Goal: Book appointment/travel/reservation

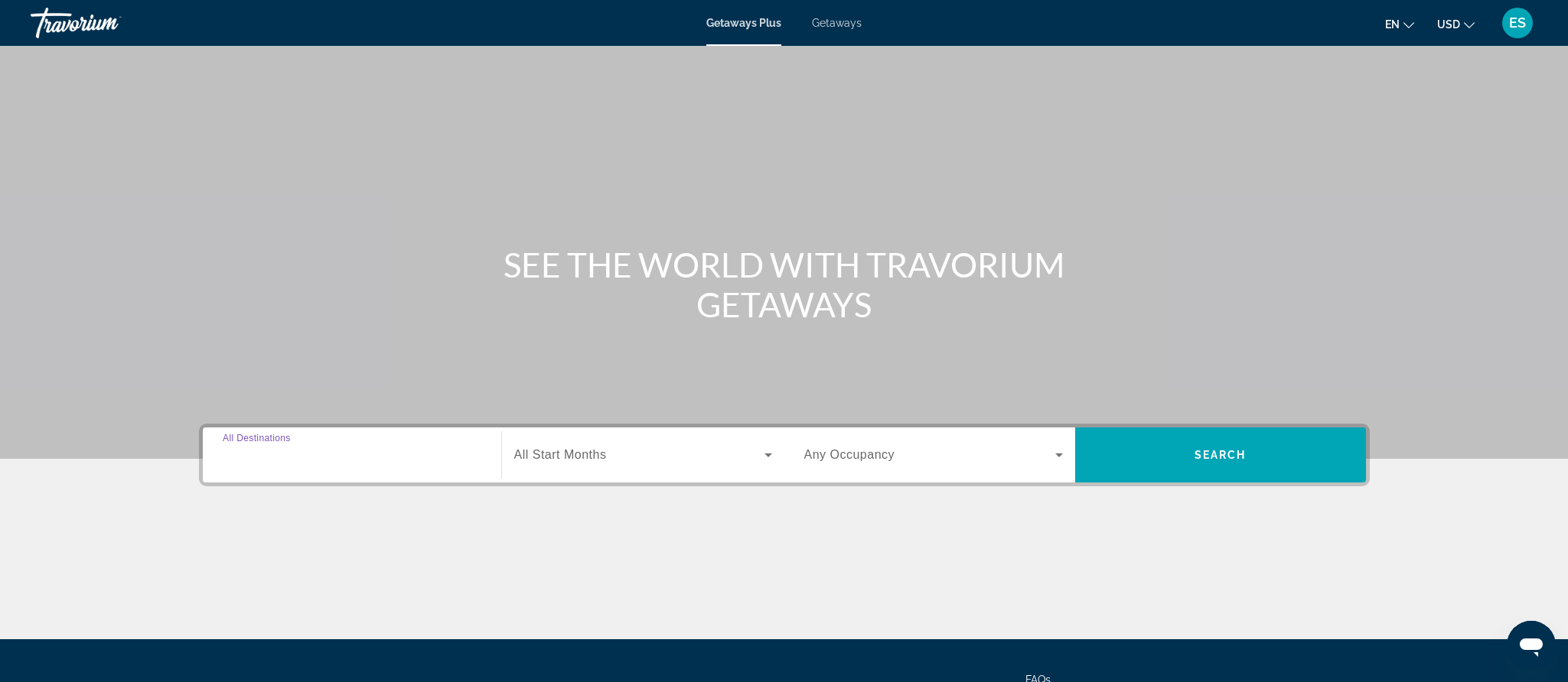
click at [347, 449] on input "Destination All Destinations" at bounding box center [352, 456] width 259 height 18
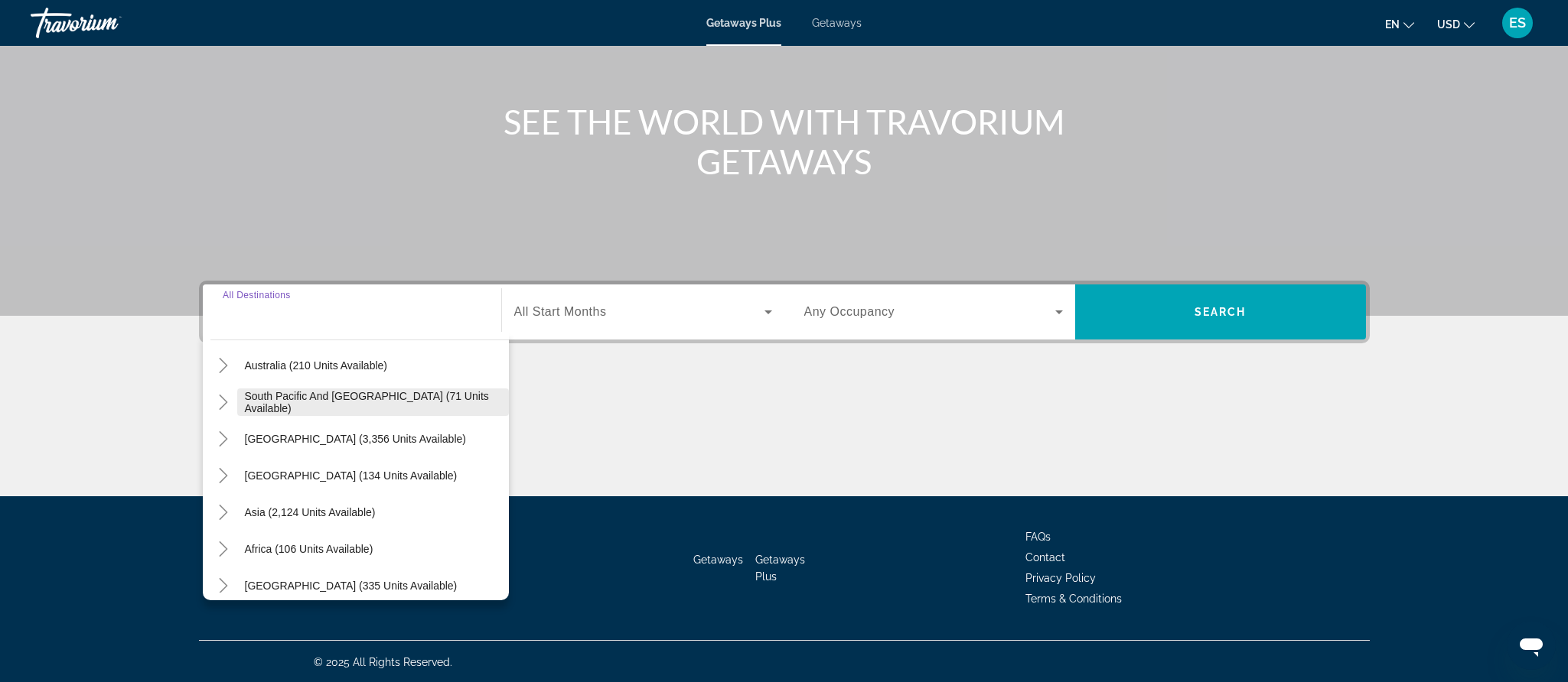
scroll to position [248, 0]
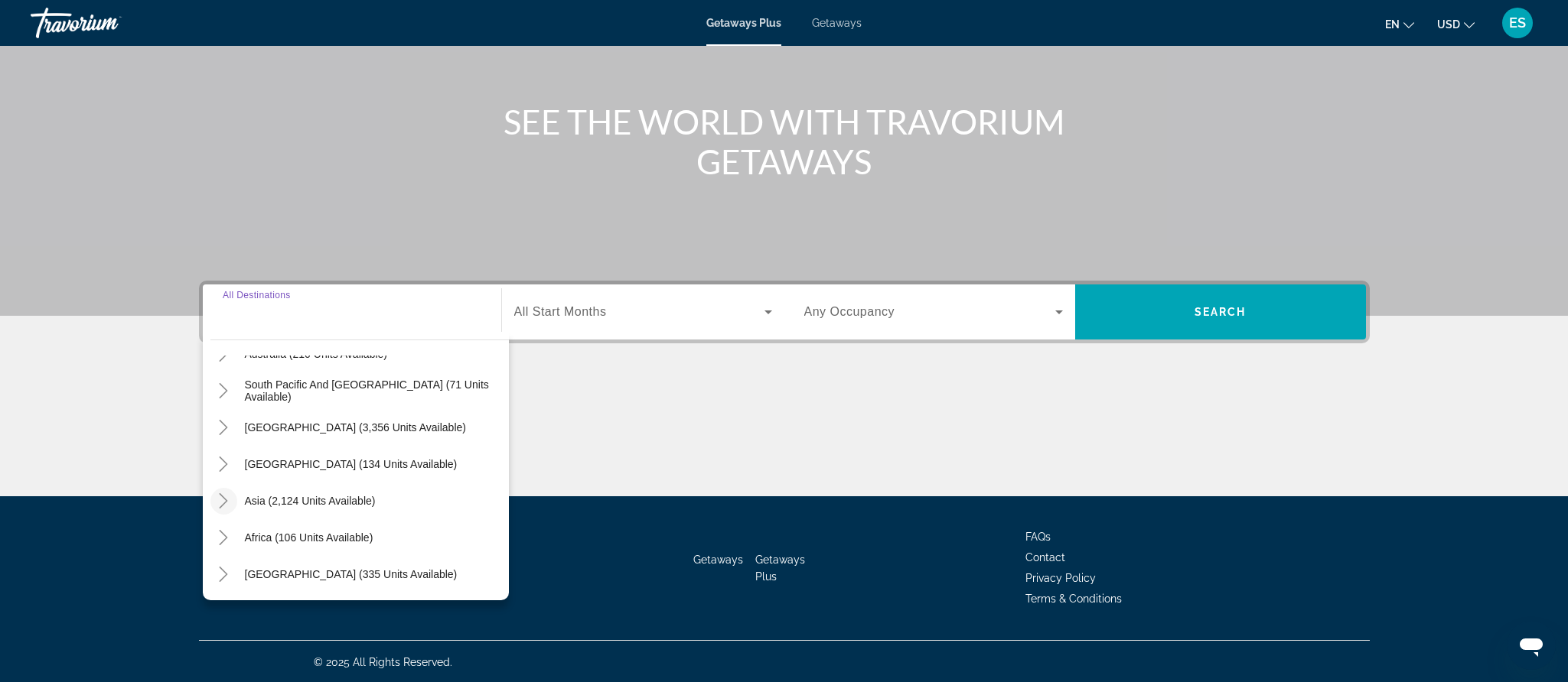
click at [224, 502] on icon "Toggle Asia (2,124 units available)" at bounding box center [223, 500] width 8 height 16
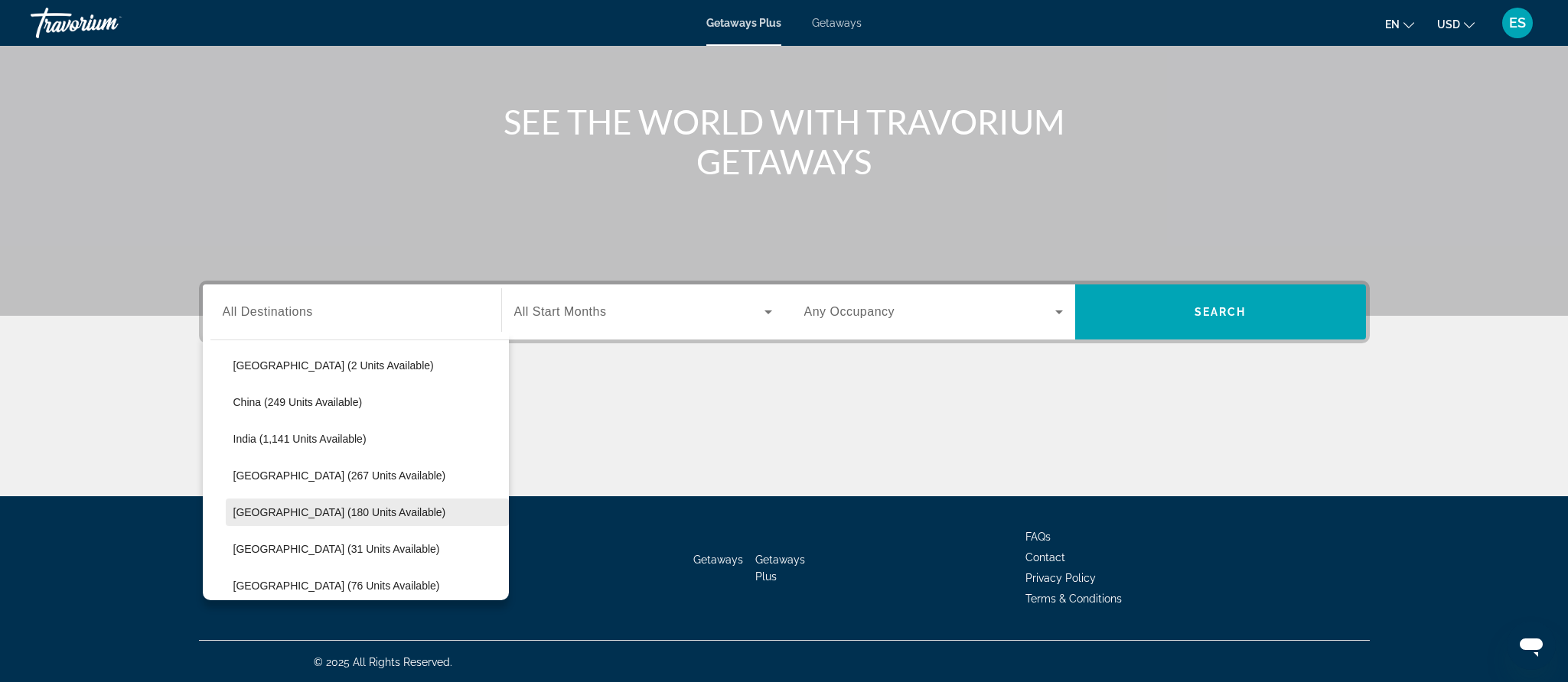
scroll to position [459, 0]
click at [268, 507] on span "[GEOGRAPHIC_DATA] (180 units available)" at bounding box center [339, 510] width 213 height 12
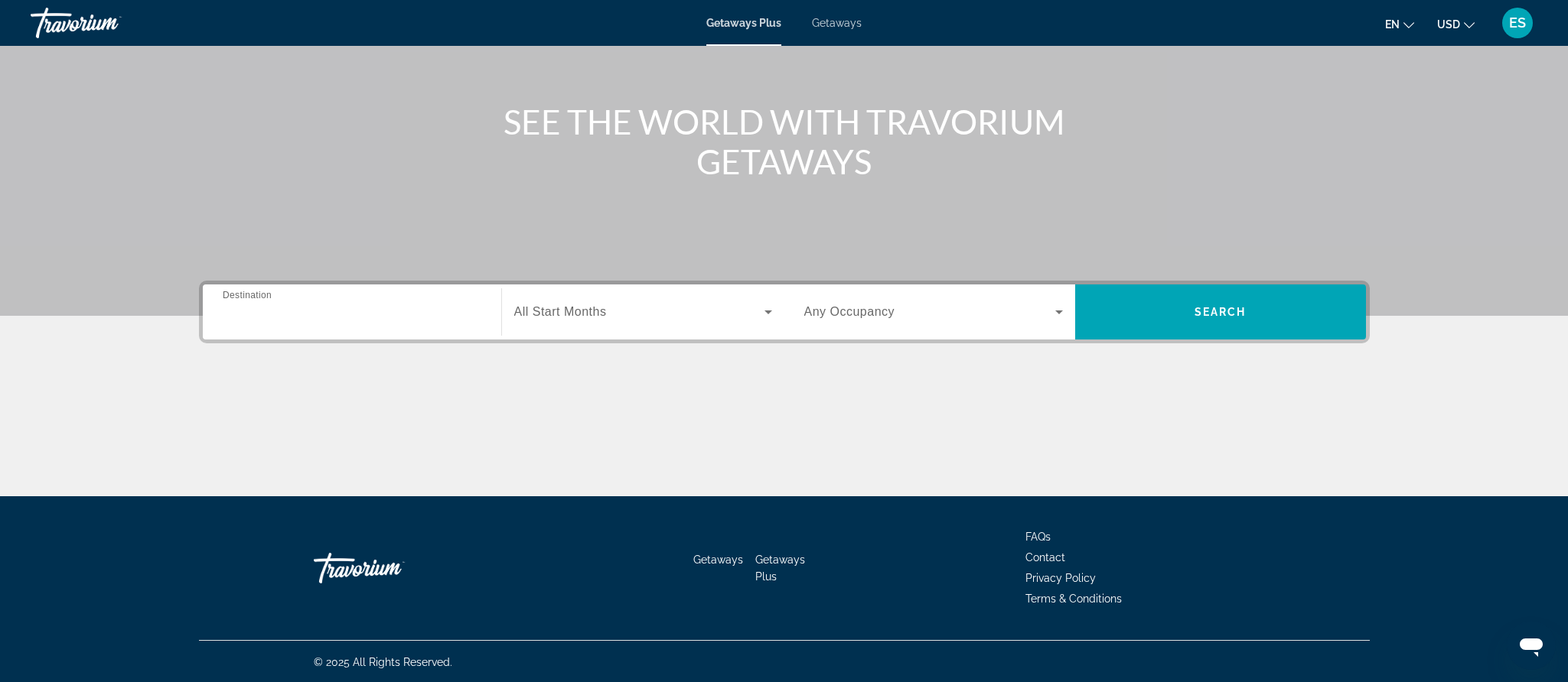
type input "**********"
click at [268, 507] on div "Getaways Getaways Plus FAQs Contact Privacy Policy Terms & Conditions" at bounding box center [784, 569] width 1171 height 144
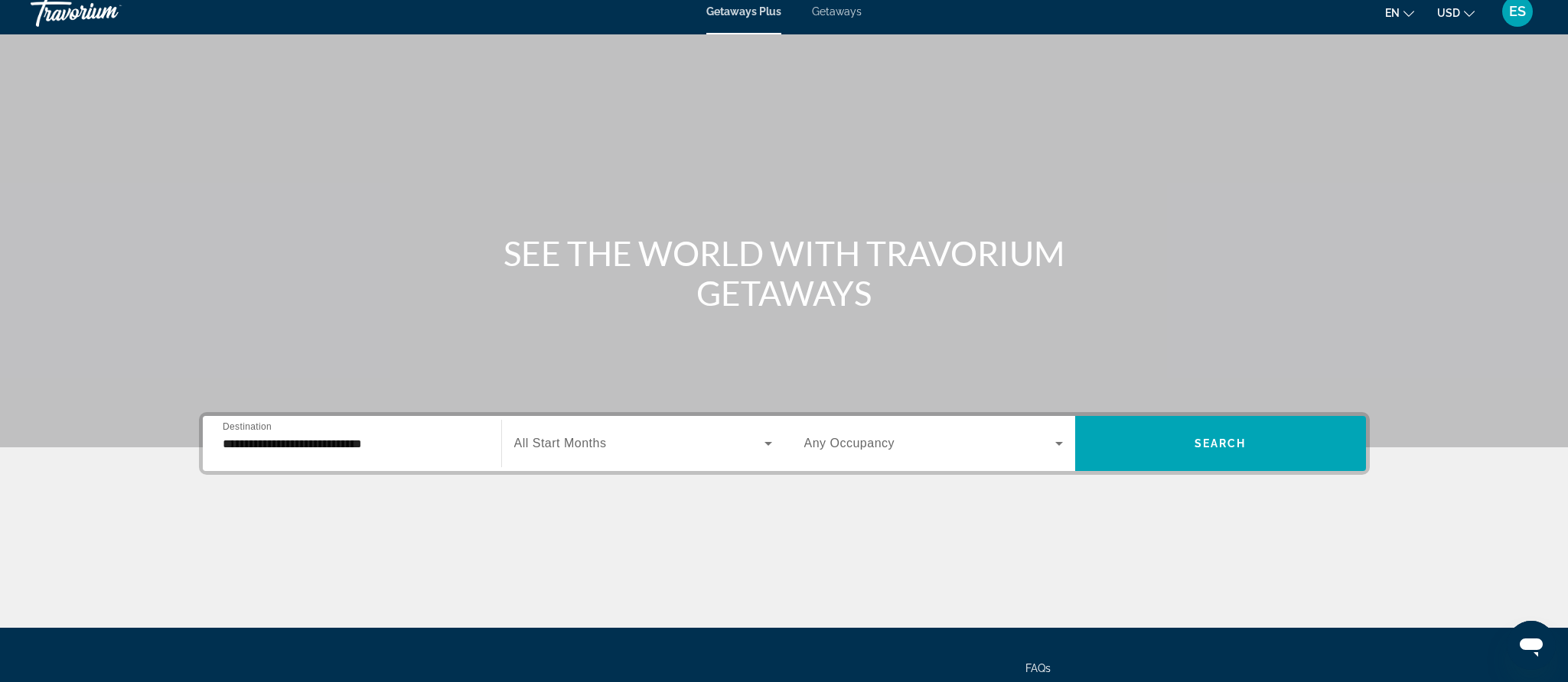
scroll to position [0, 0]
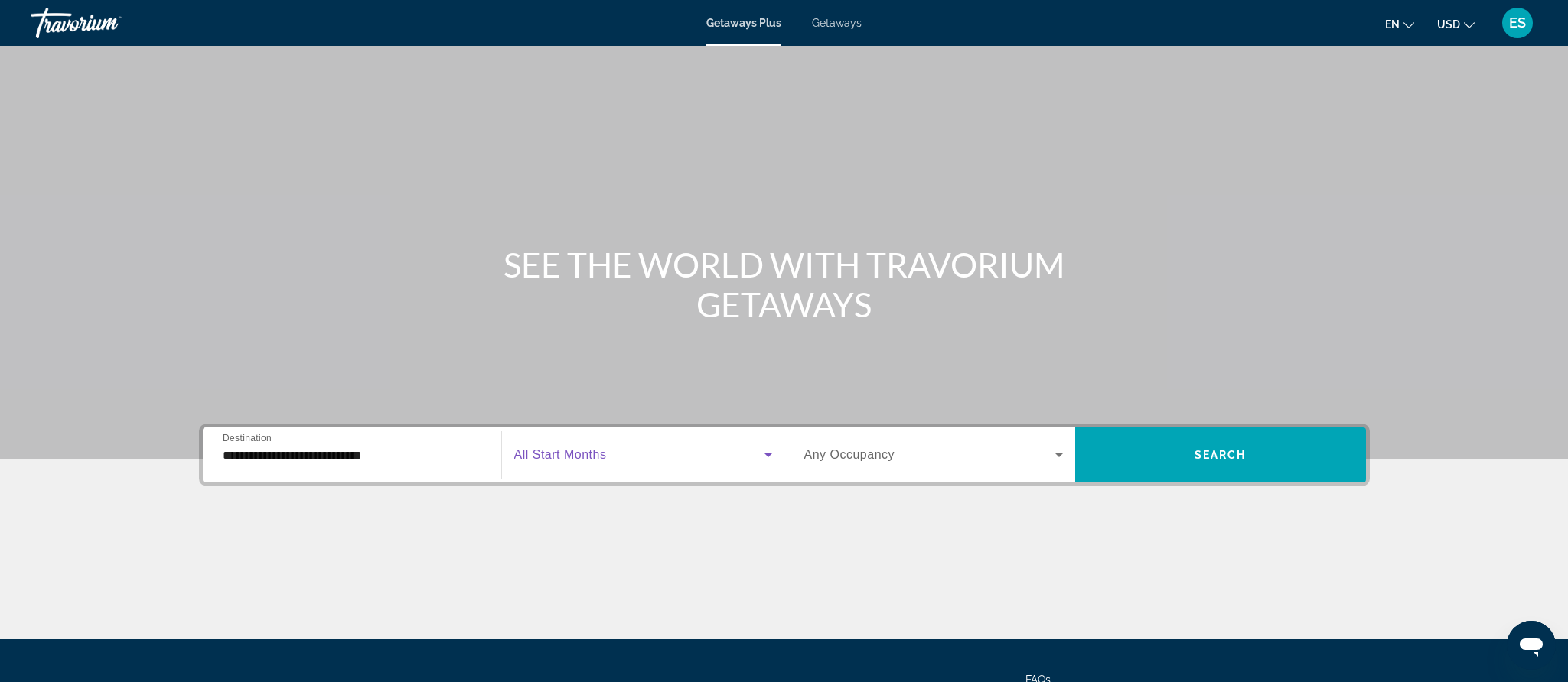
click at [769, 454] on icon "Search widget" at bounding box center [768, 455] width 7 height 4
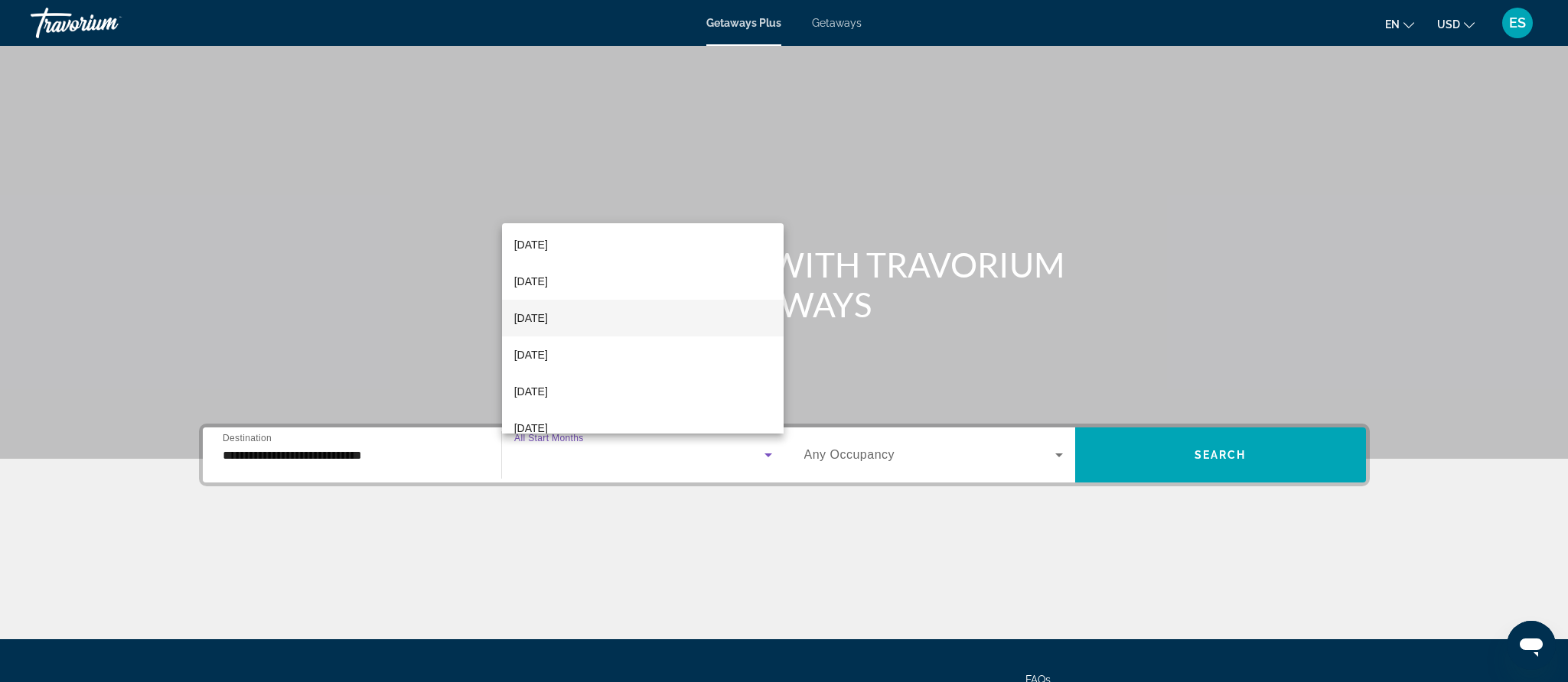
scroll to position [106, 0]
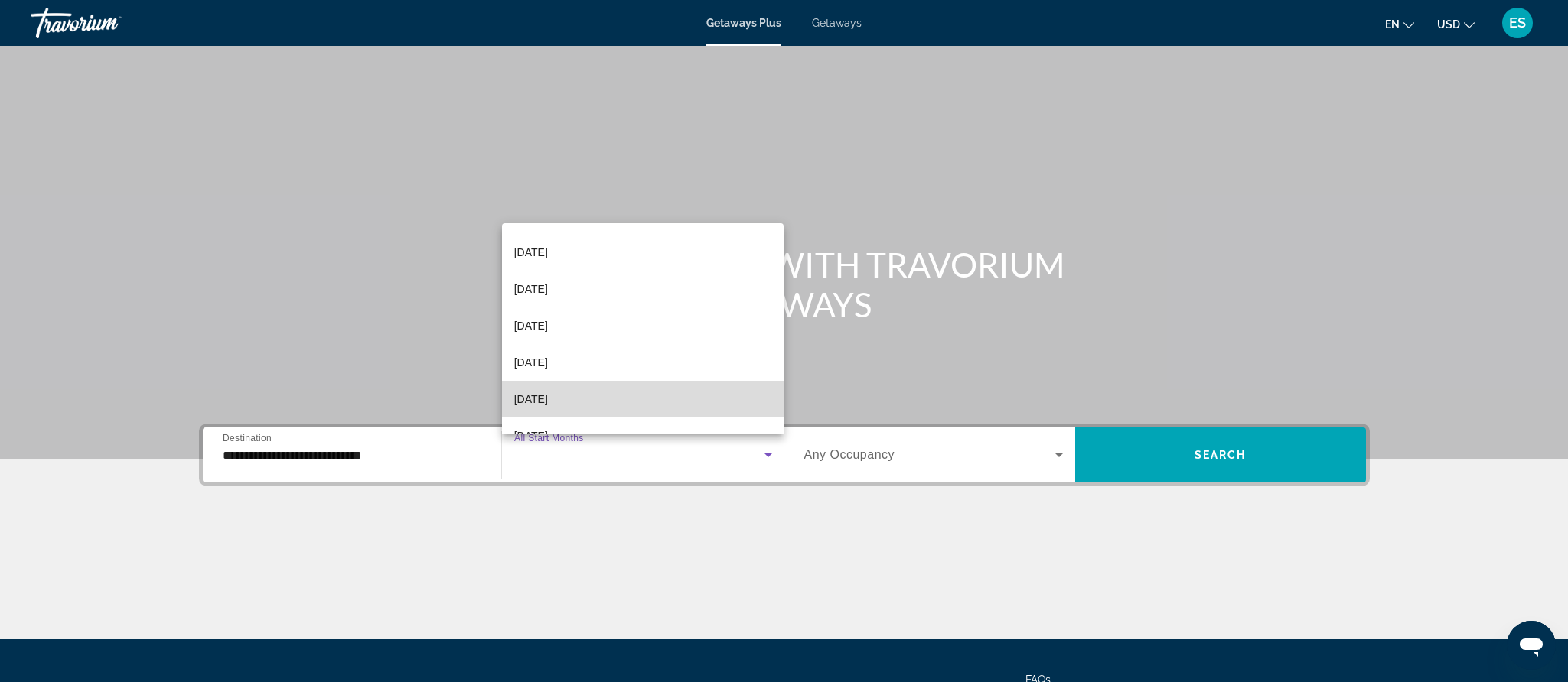
click at [535, 396] on span "[DATE]" at bounding box center [531, 399] width 34 height 18
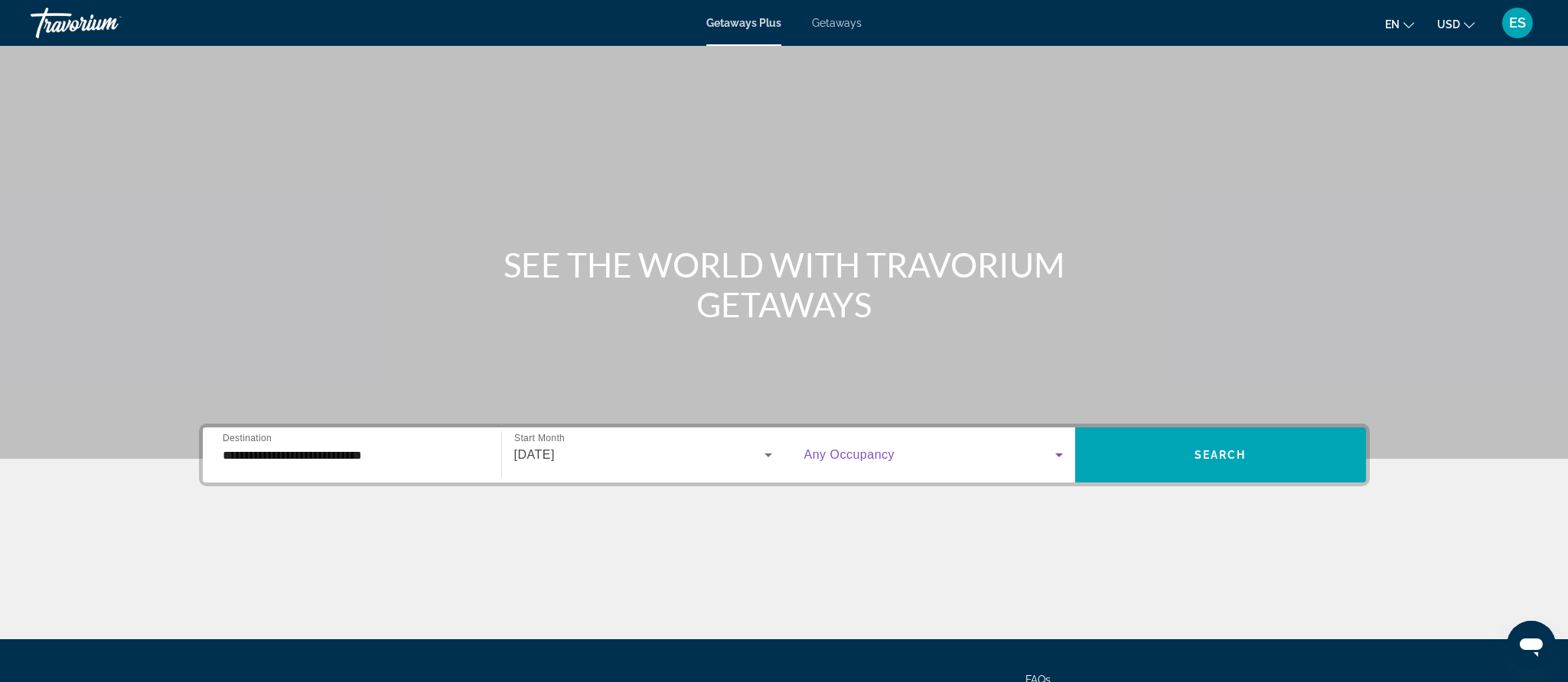
click at [1054, 453] on icon "Search widget" at bounding box center [1059, 455] width 18 height 18
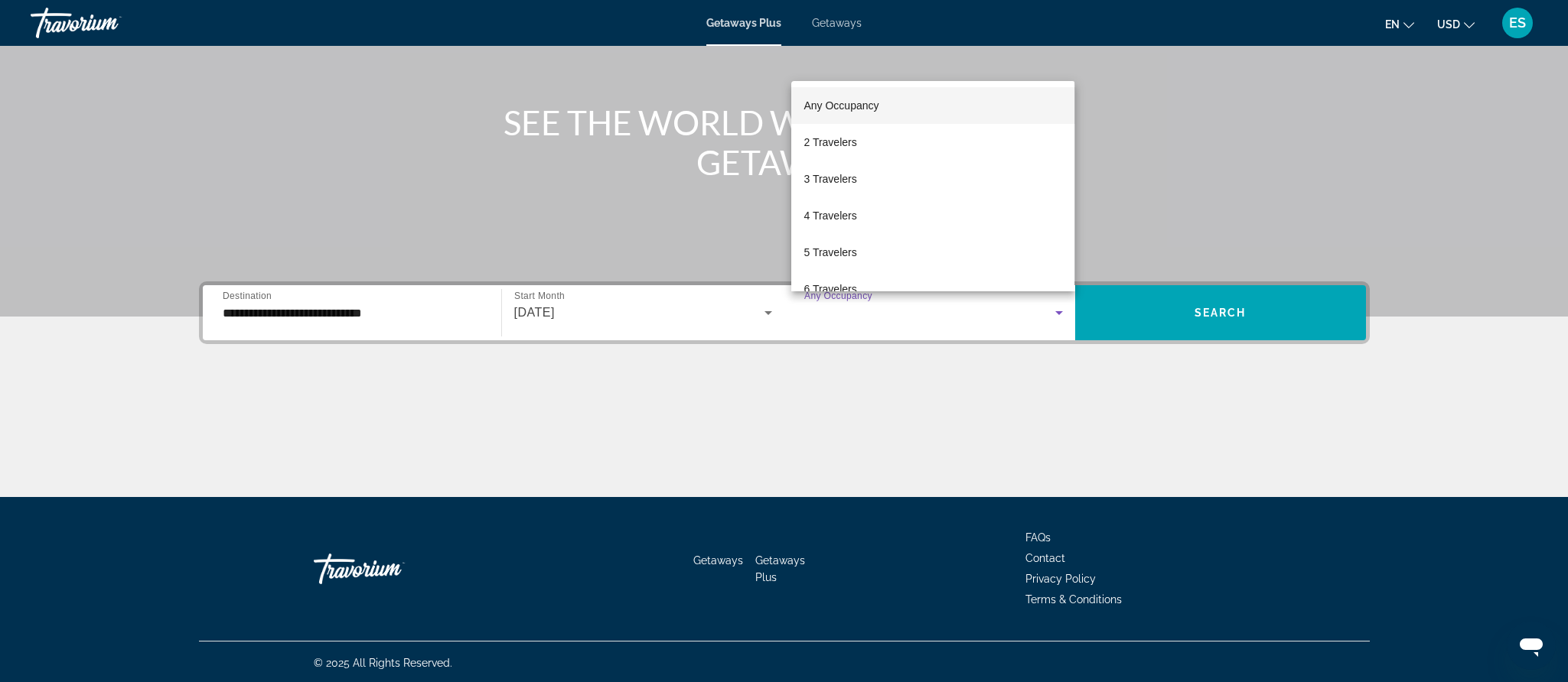
scroll to position [143, 0]
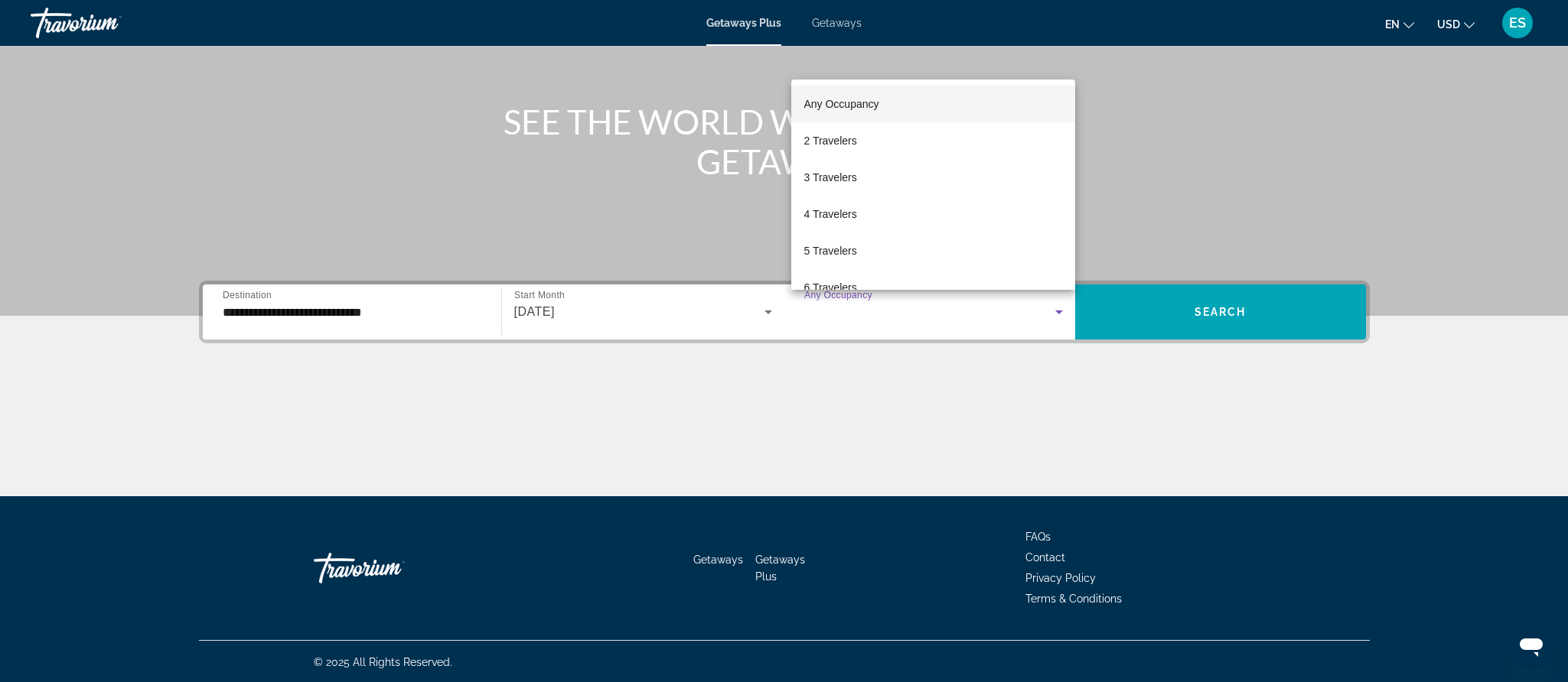
click at [1214, 320] on div at bounding box center [784, 341] width 1568 height 682
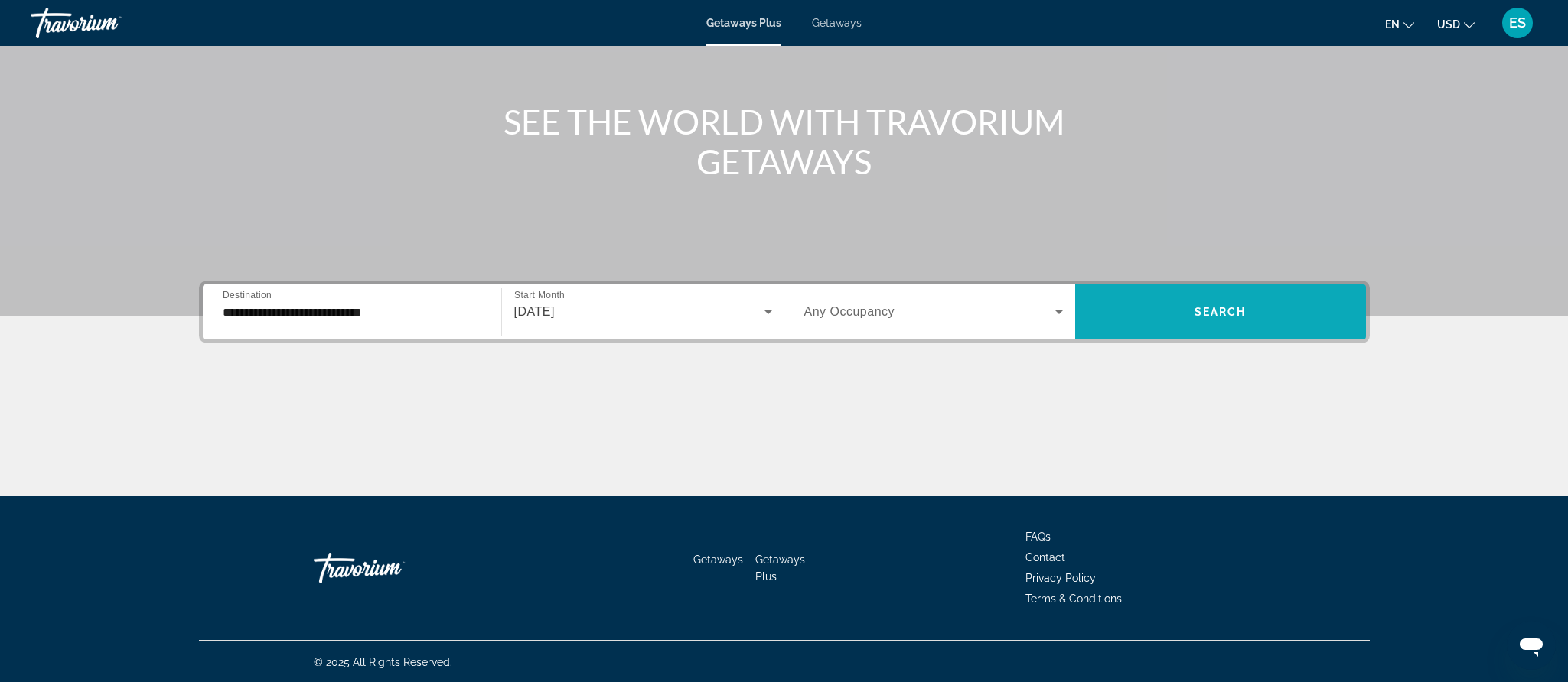
click at [1214, 312] on span "Search" at bounding box center [1220, 312] width 52 height 12
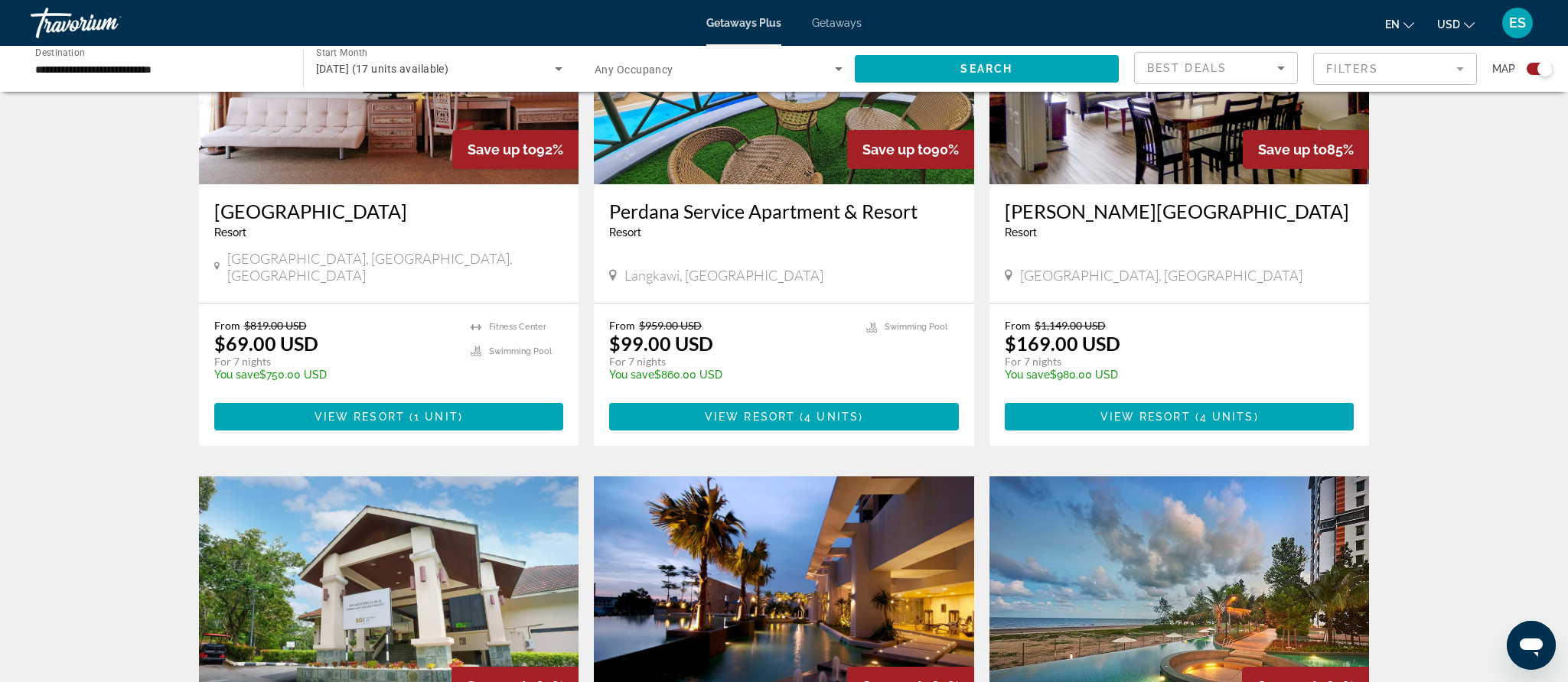
scroll to position [685, 0]
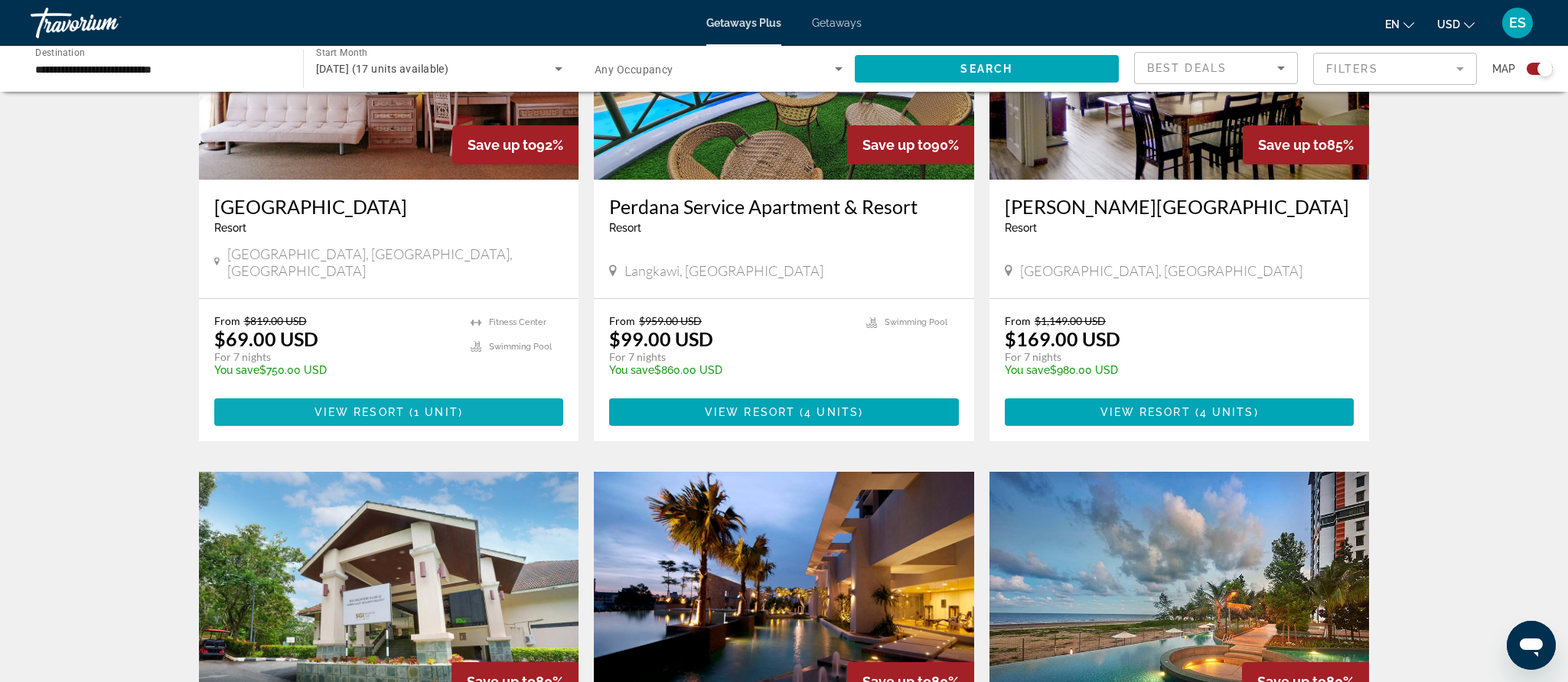
click at [401, 406] on span "View Resort" at bounding box center [360, 412] width 90 height 12
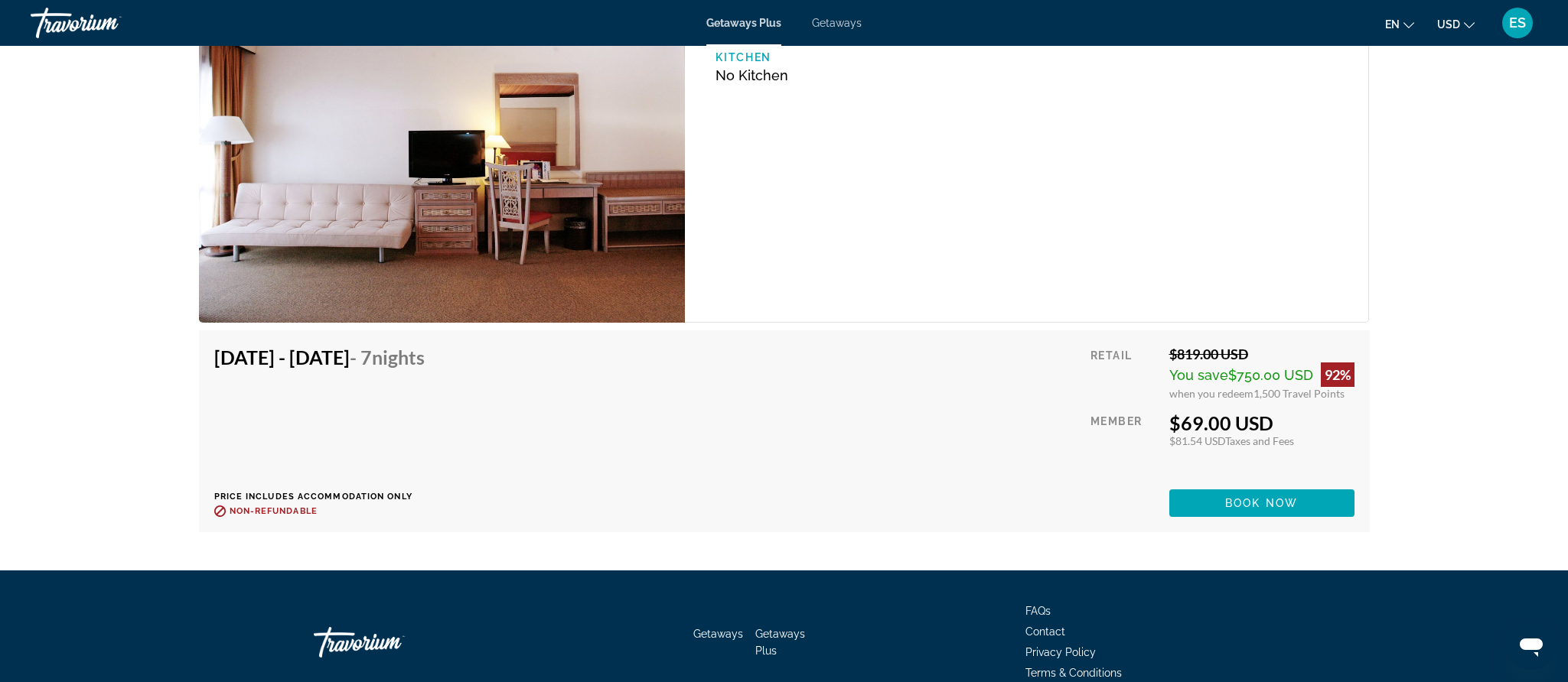
scroll to position [2777, 0]
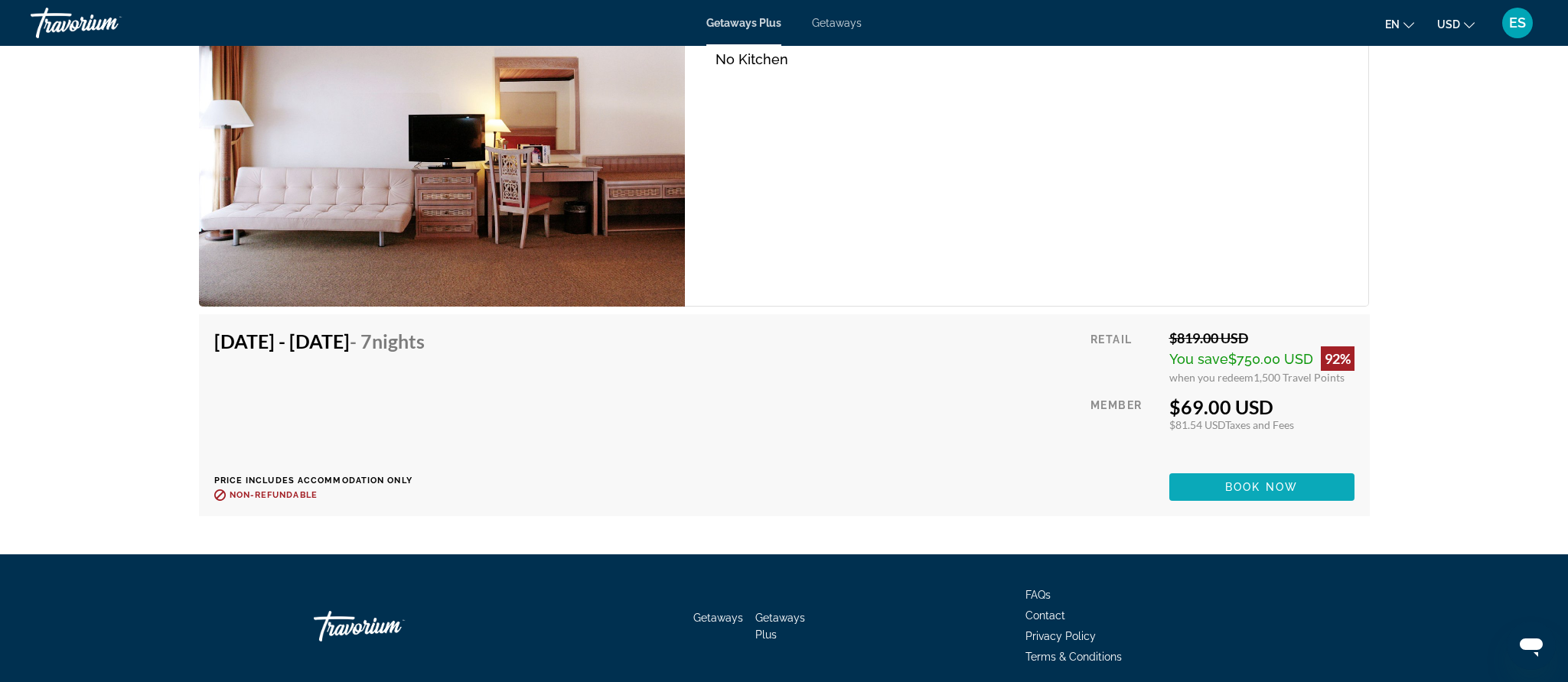
click at [1271, 482] on span "Main content" at bounding box center [1261, 488] width 185 height 37
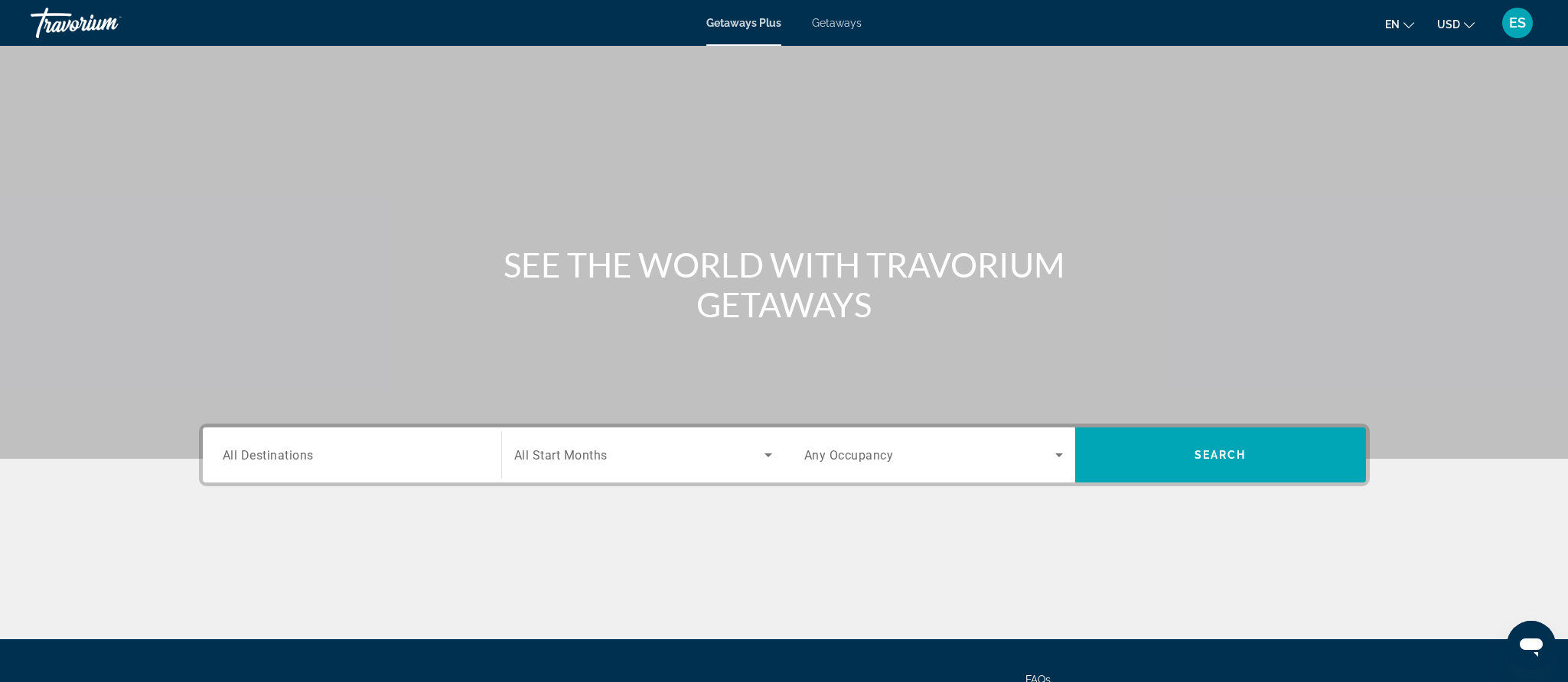
click at [321, 453] on input "Destination All Destinations" at bounding box center [352, 456] width 259 height 18
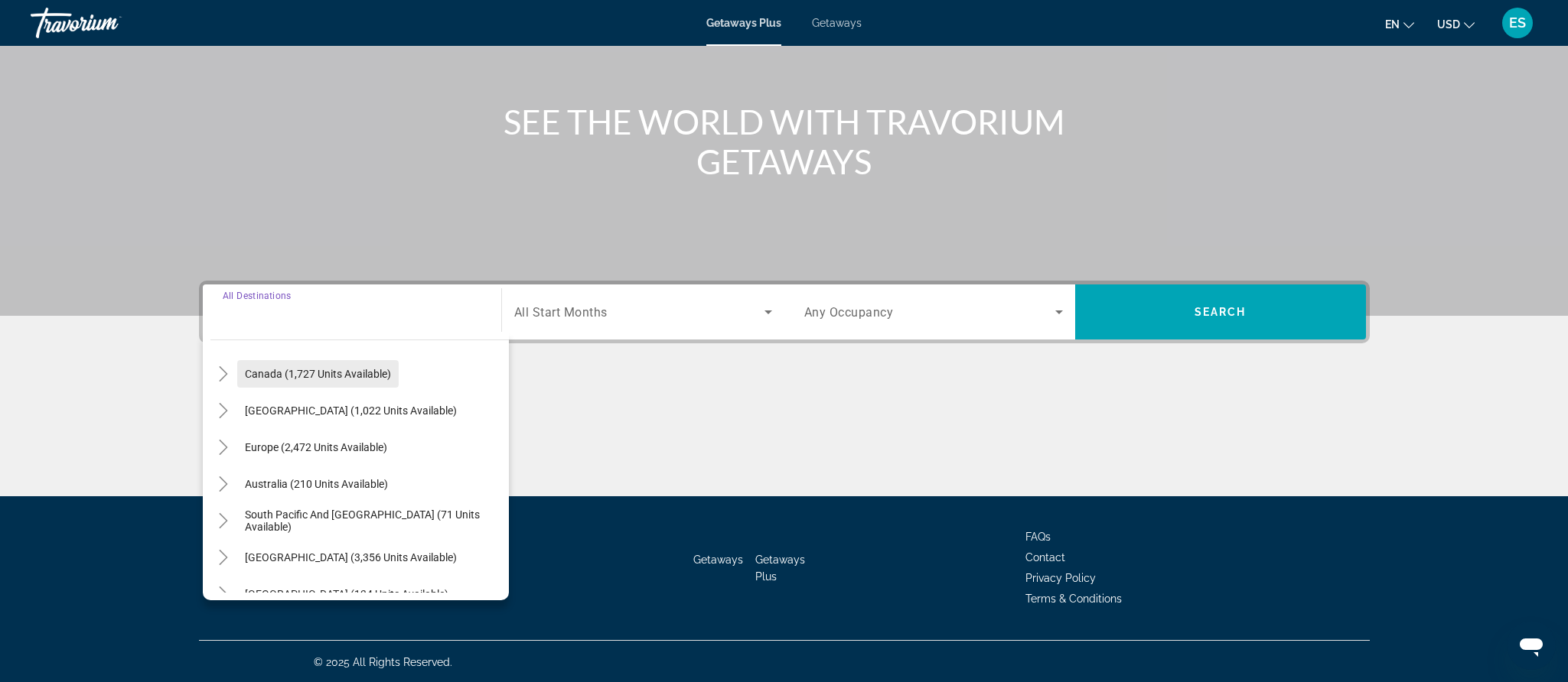
scroll to position [146, 0]
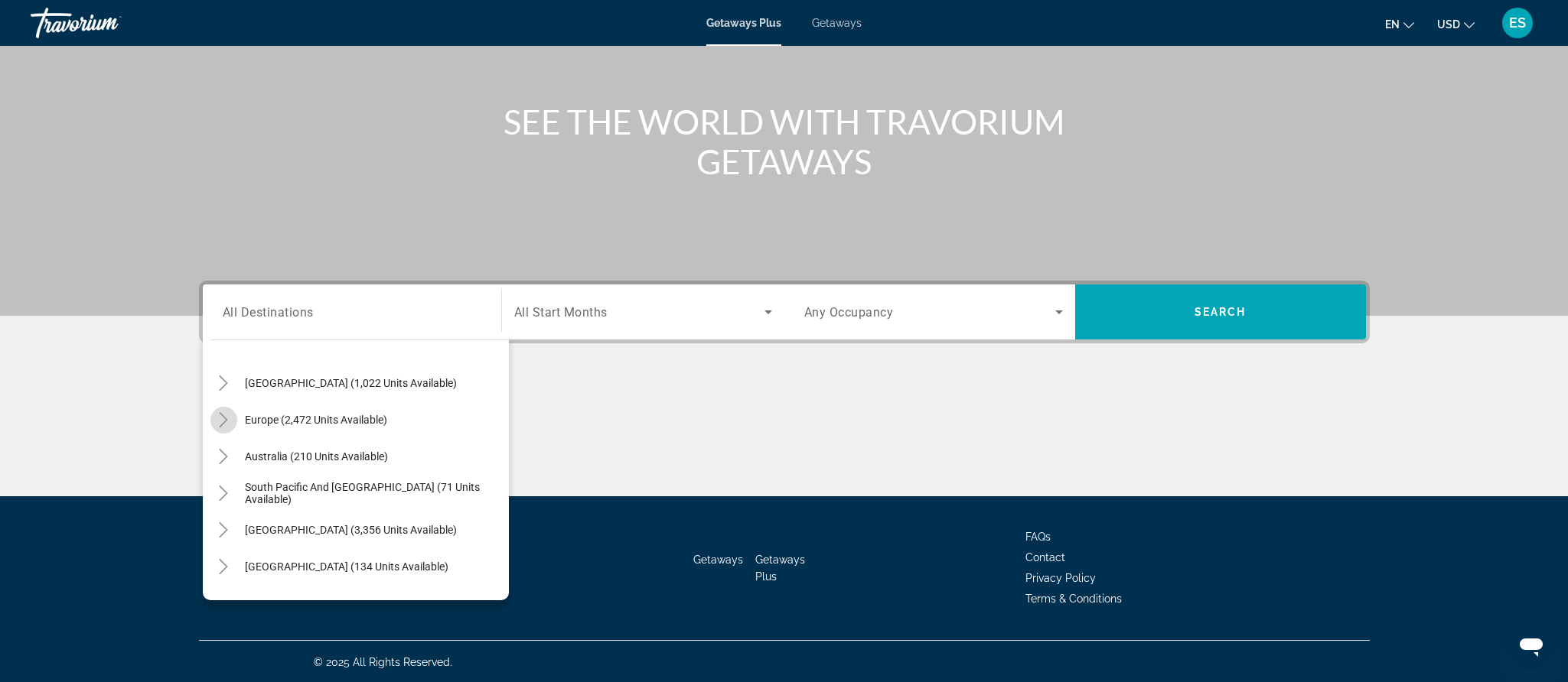
click at [227, 420] on icon "Toggle Europe (2,472 units available)" at bounding box center [223, 419] width 16 height 16
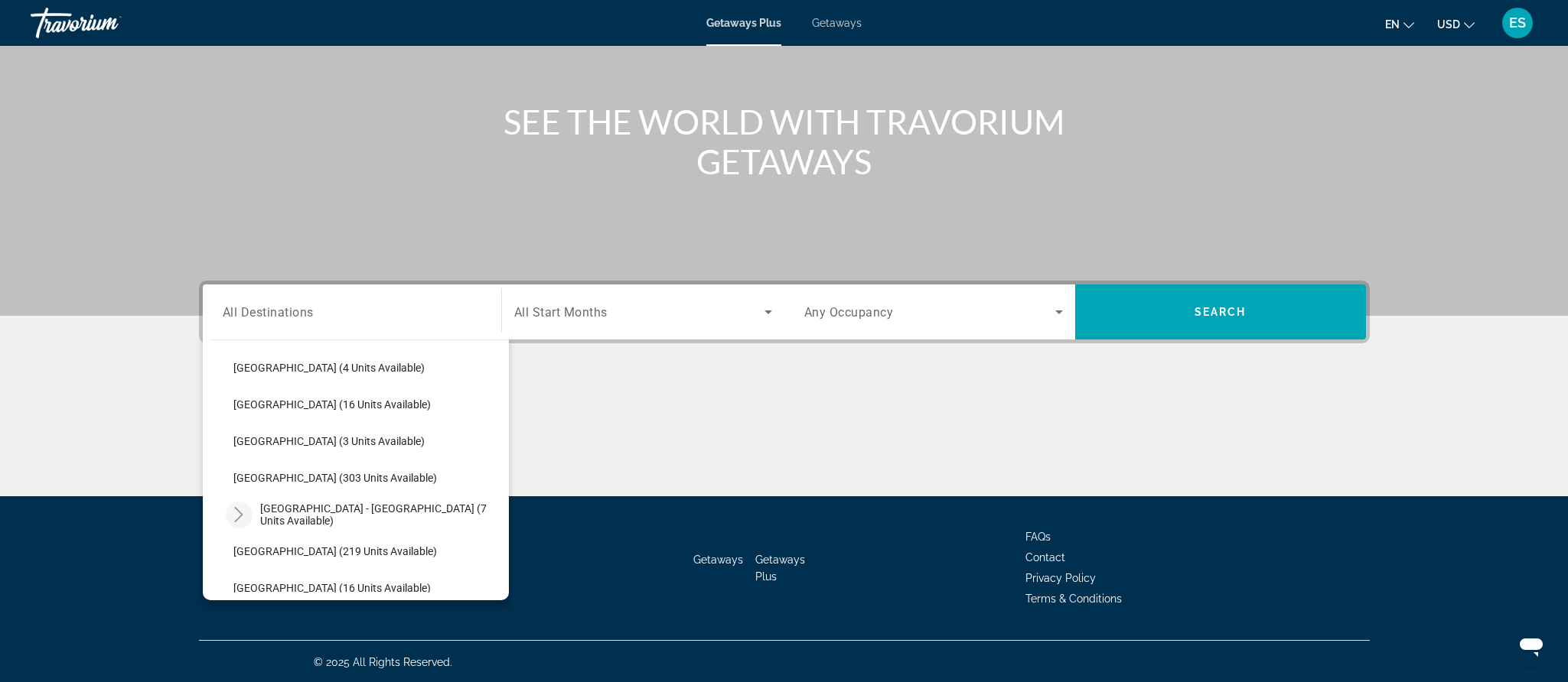
click at [240, 514] on icon "Toggle Spain - Canary Islands (7 units available)" at bounding box center [239, 514] width 16 height 16
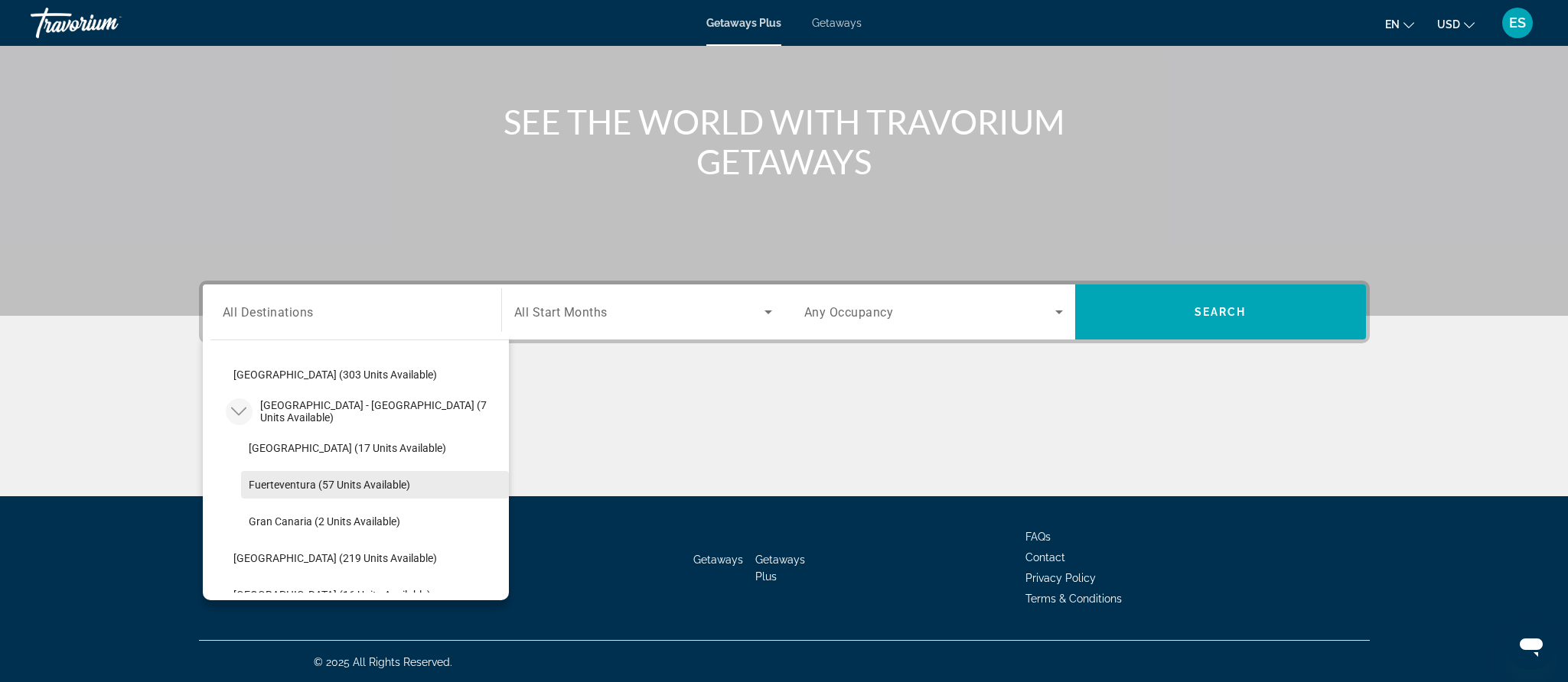
scroll to position [765, 0]
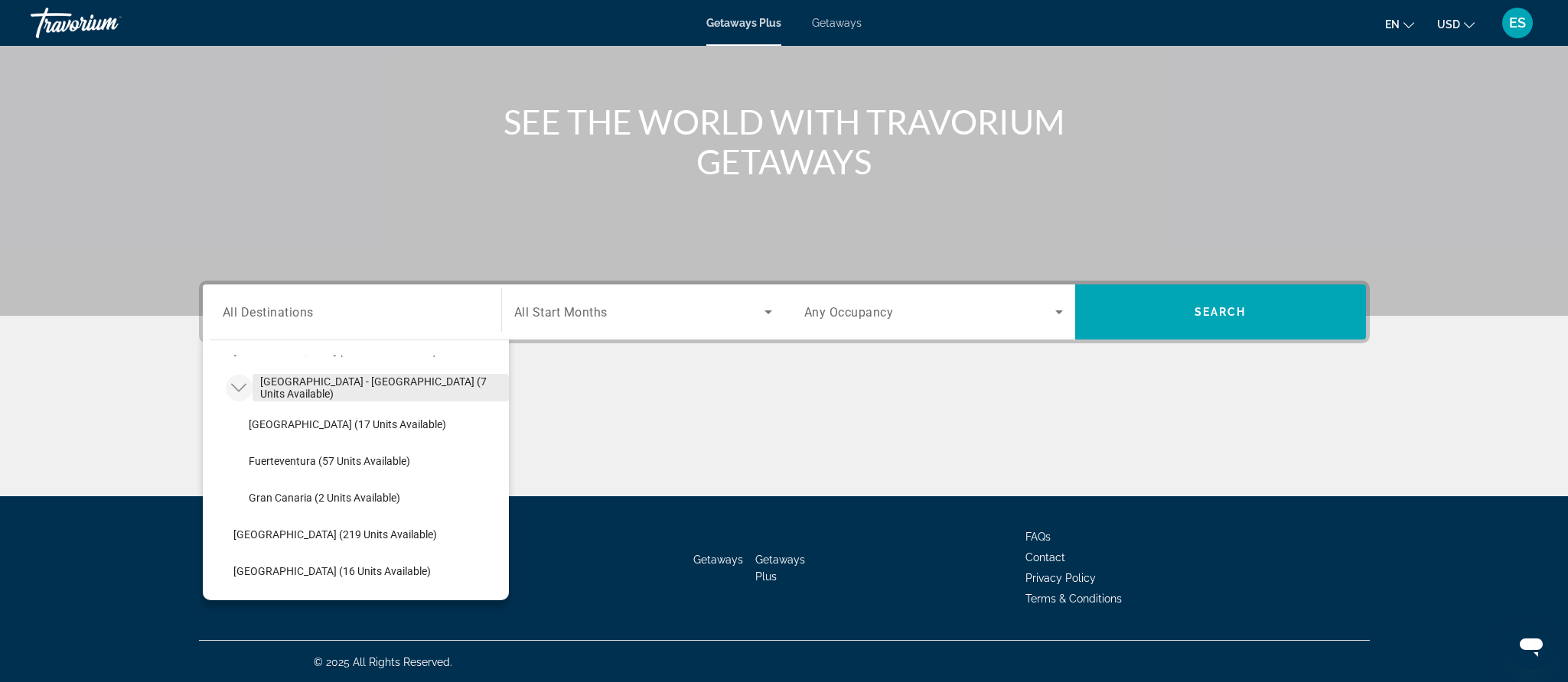
click at [295, 383] on span "[GEOGRAPHIC_DATA] - [GEOGRAPHIC_DATA] (7 units available)" at bounding box center [380, 388] width 241 height 25
type input "**********"
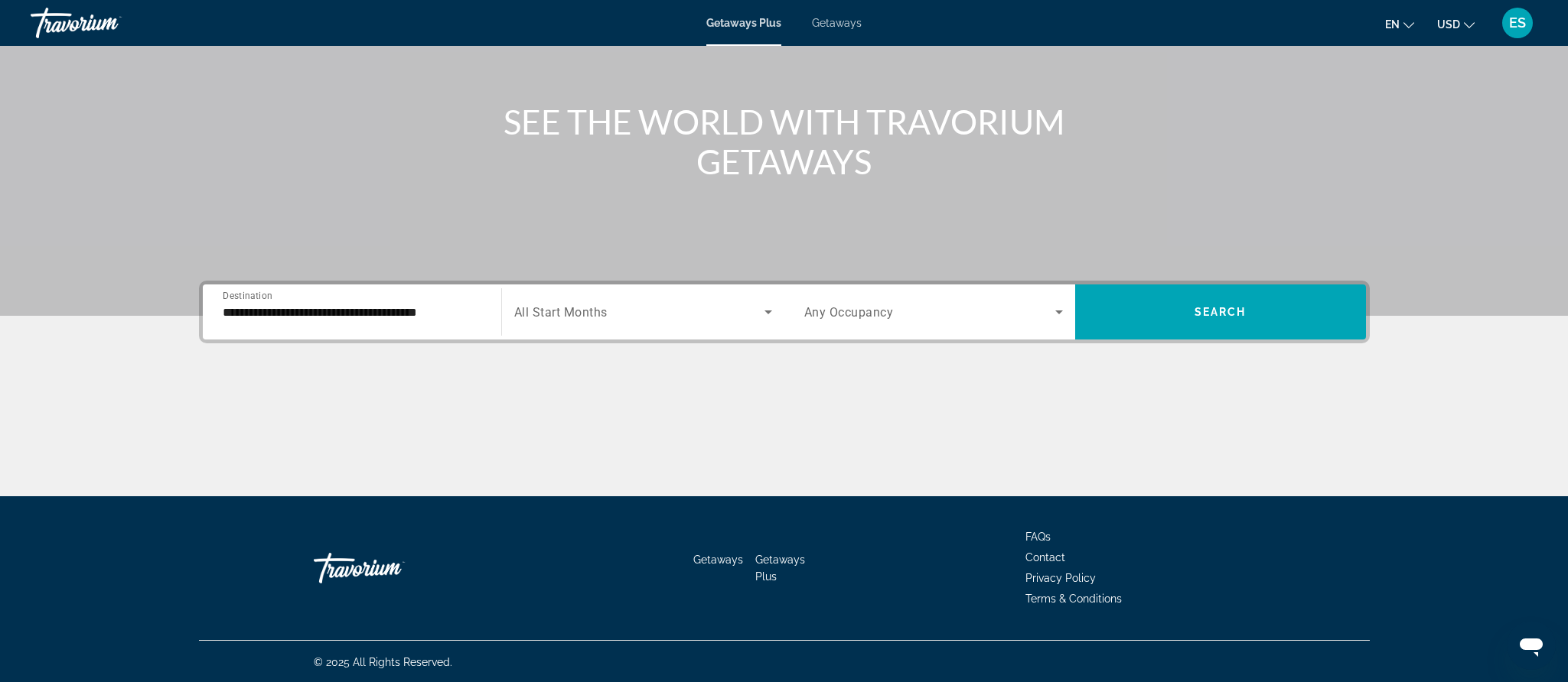
click at [295, 383] on div "Main content" at bounding box center [784, 439] width 1171 height 115
click at [763, 311] on icon "Search widget" at bounding box center [769, 312] width 18 height 18
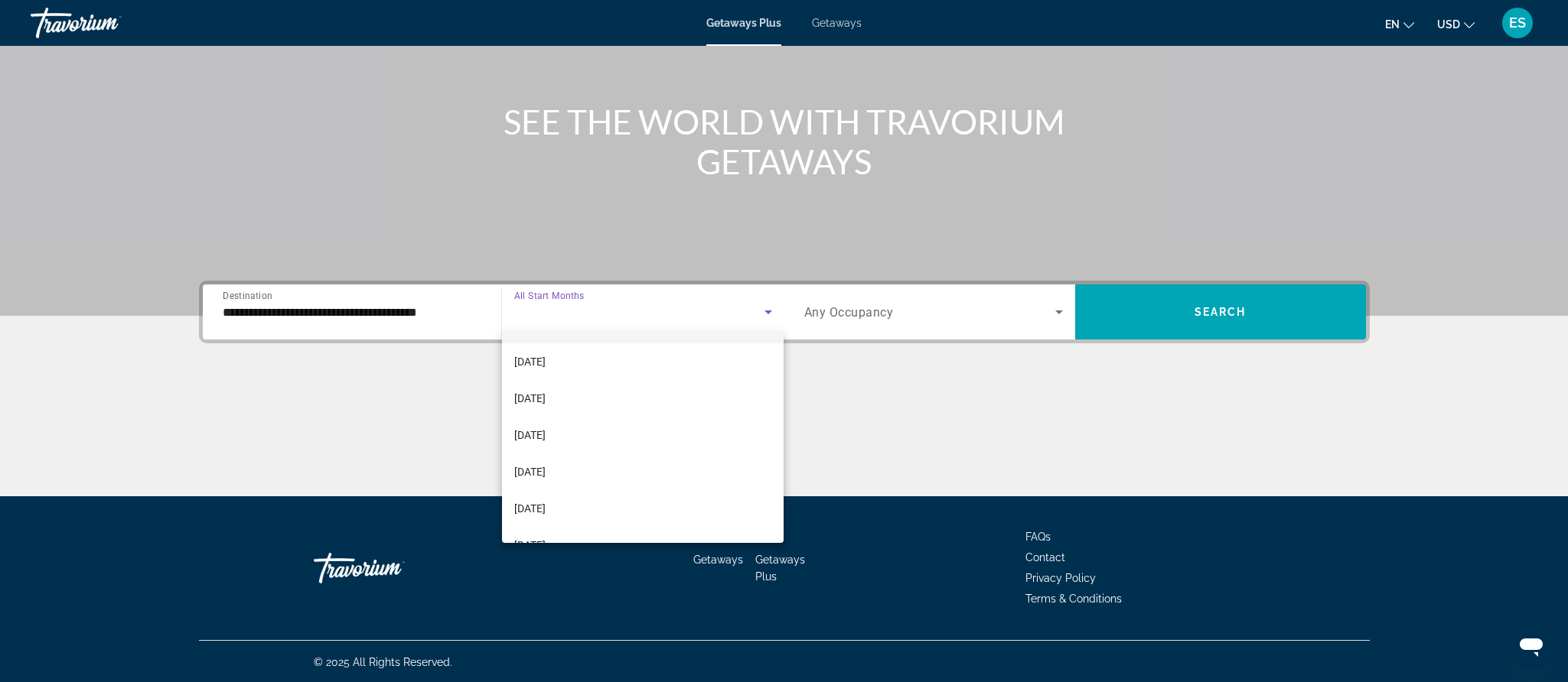
scroll to position [172, 0]
click at [525, 484] on span "[DATE]" at bounding box center [530, 479] width 31 height 18
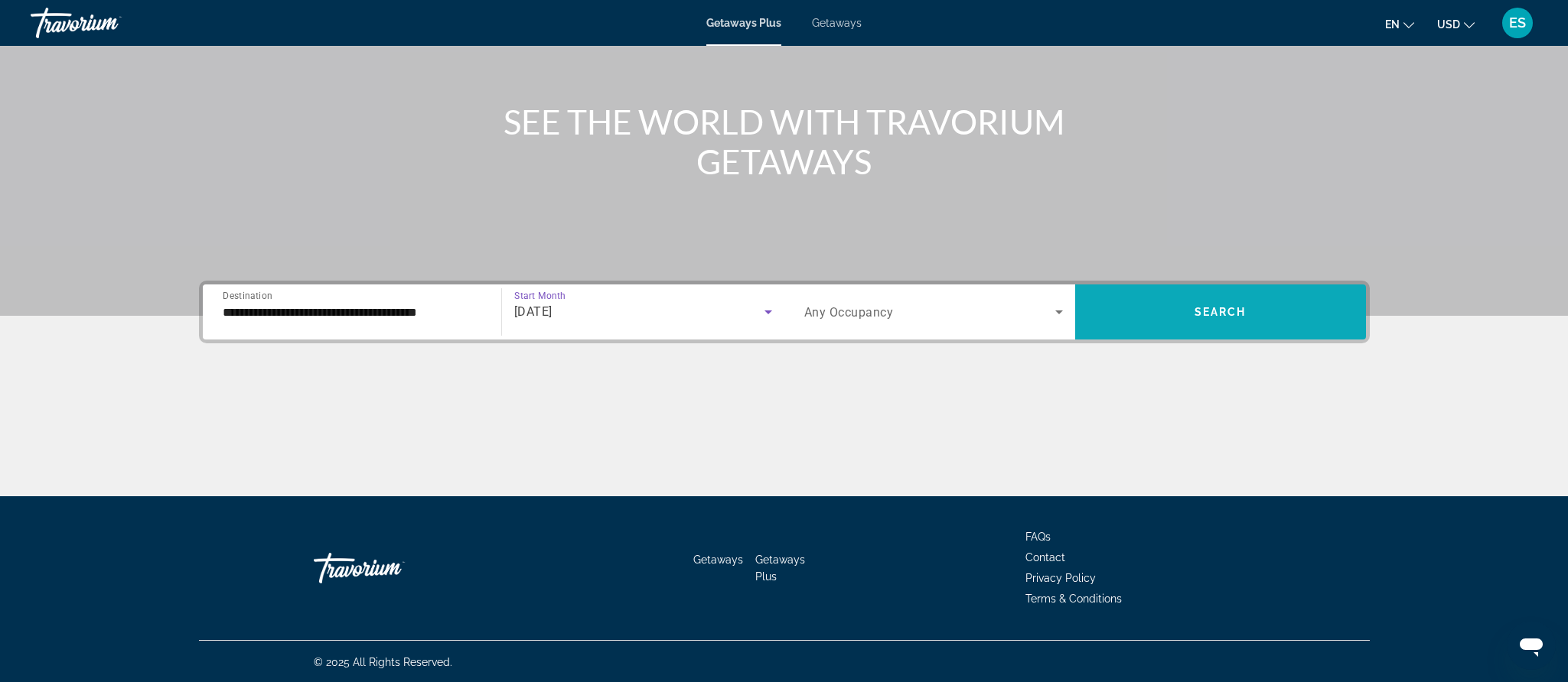
click at [1244, 312] on span "Search" at bounding box center [1220, 312] width 52 height 12
